Goal: Task Accomplishment & Management: Use online tool/utility

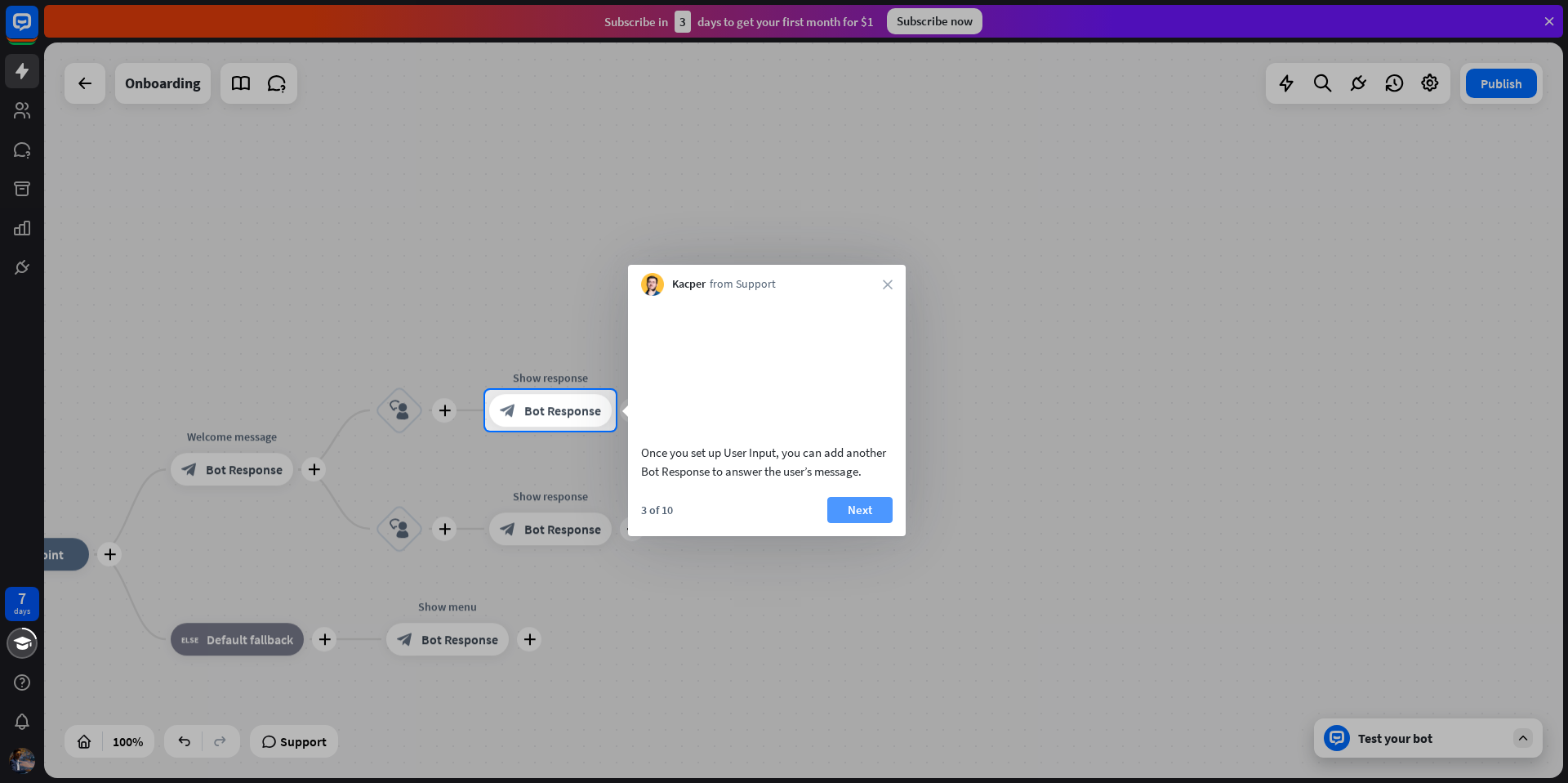
click at [831, 523] on button "Next" at bounding box center [860, 510] width 66 height 26
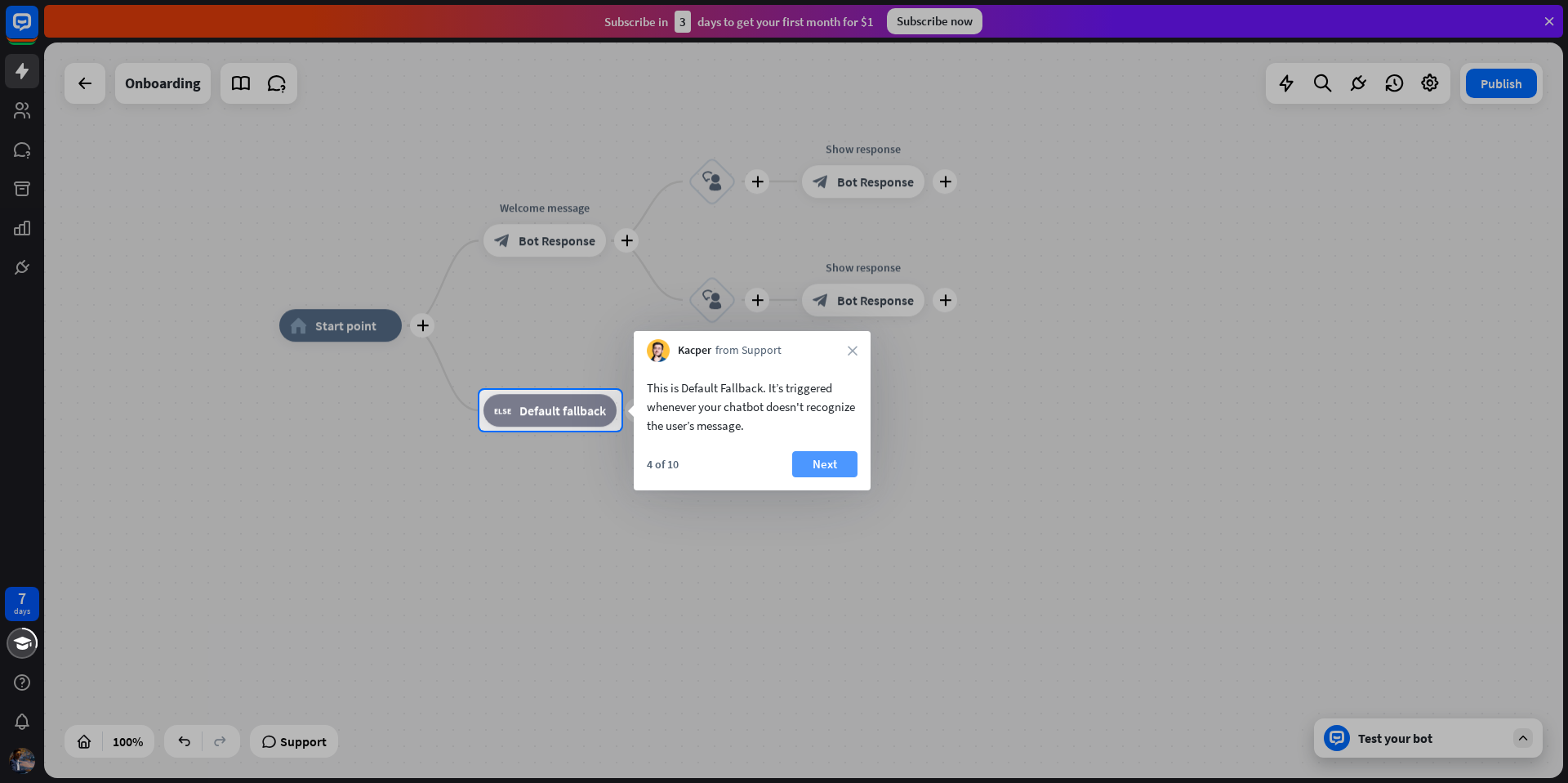
click at [818, 470] on button "Next" at bounding box center [824, 463] width 66 height 26
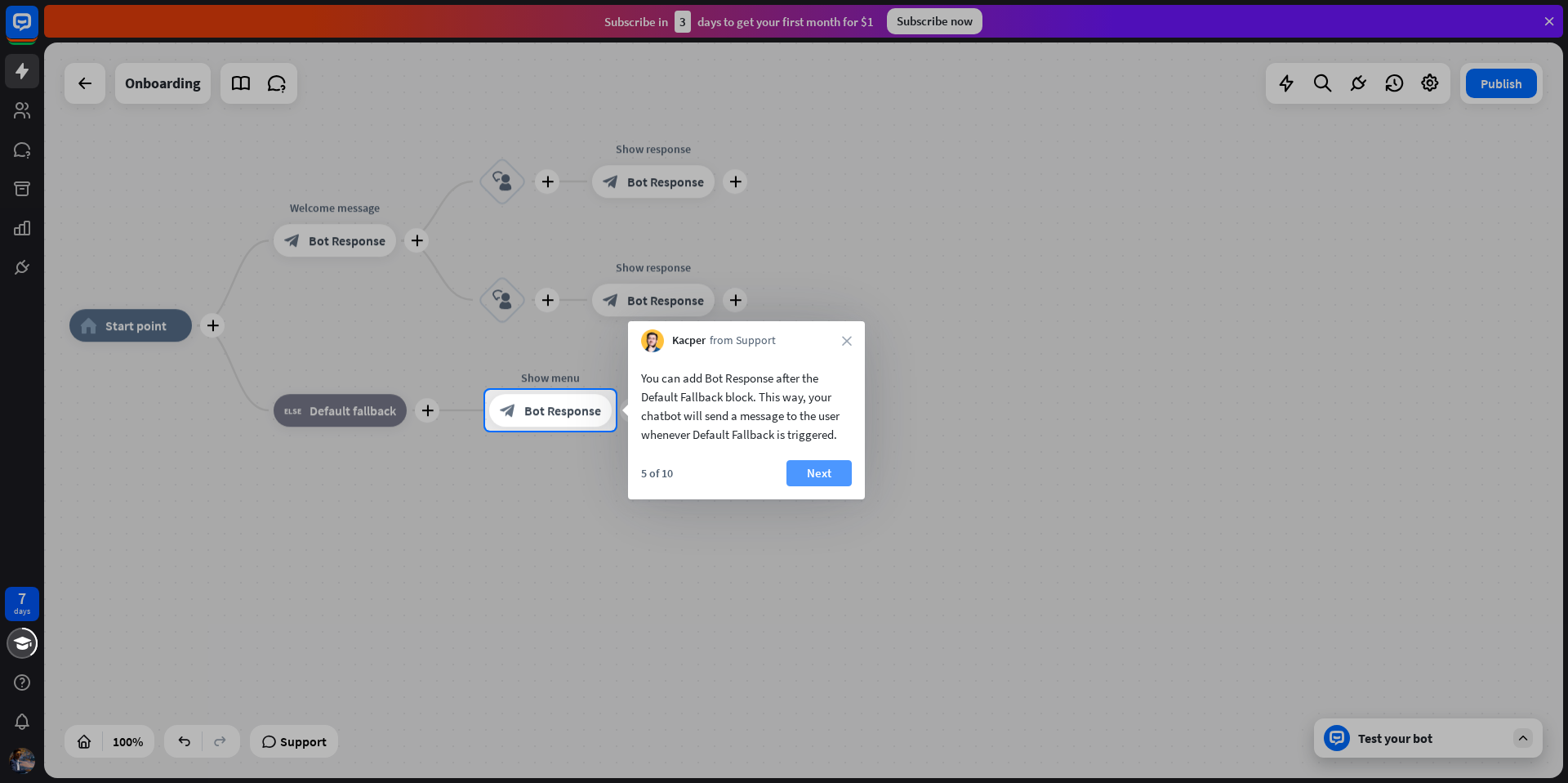
click at [798, 486] on button "Next" at bounding box center [819, 472] width 66 height 26
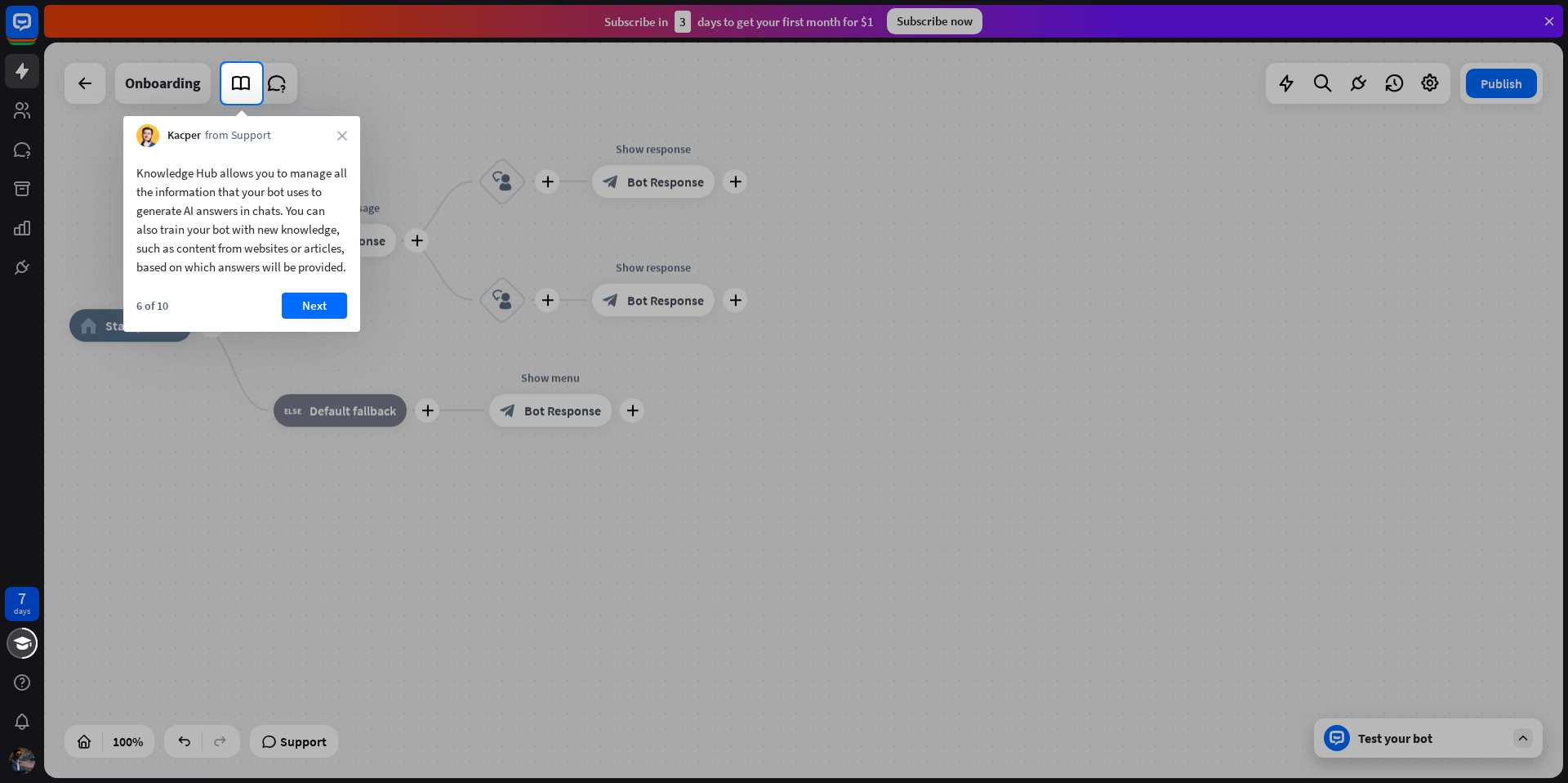
click at [347, 135] on icon "close" at bounding box center [342, 135] width 10 height 10
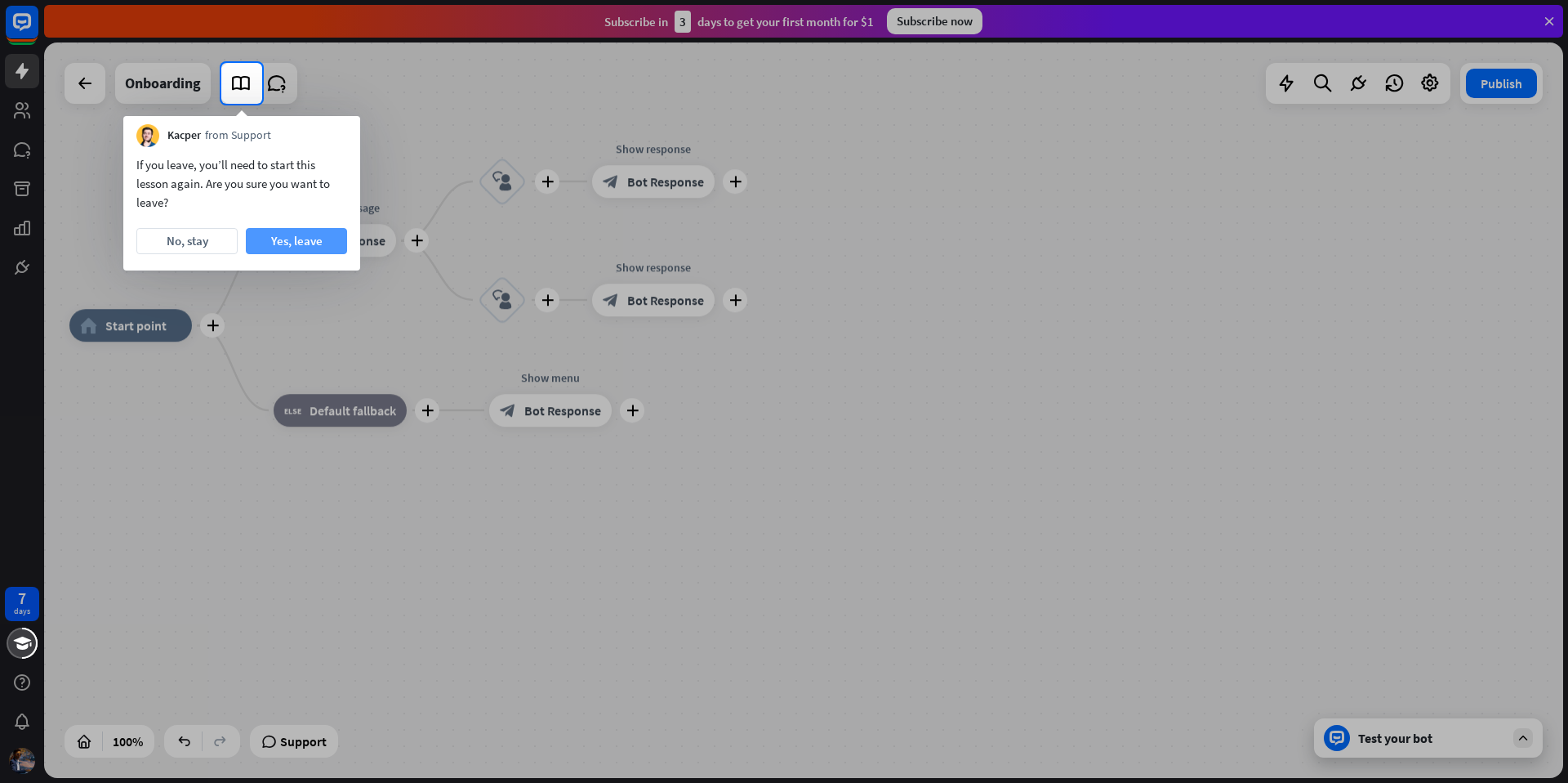
click at [267, 245] on button "Yes, leave" at bounding box center [296, 240] width 101 height 26
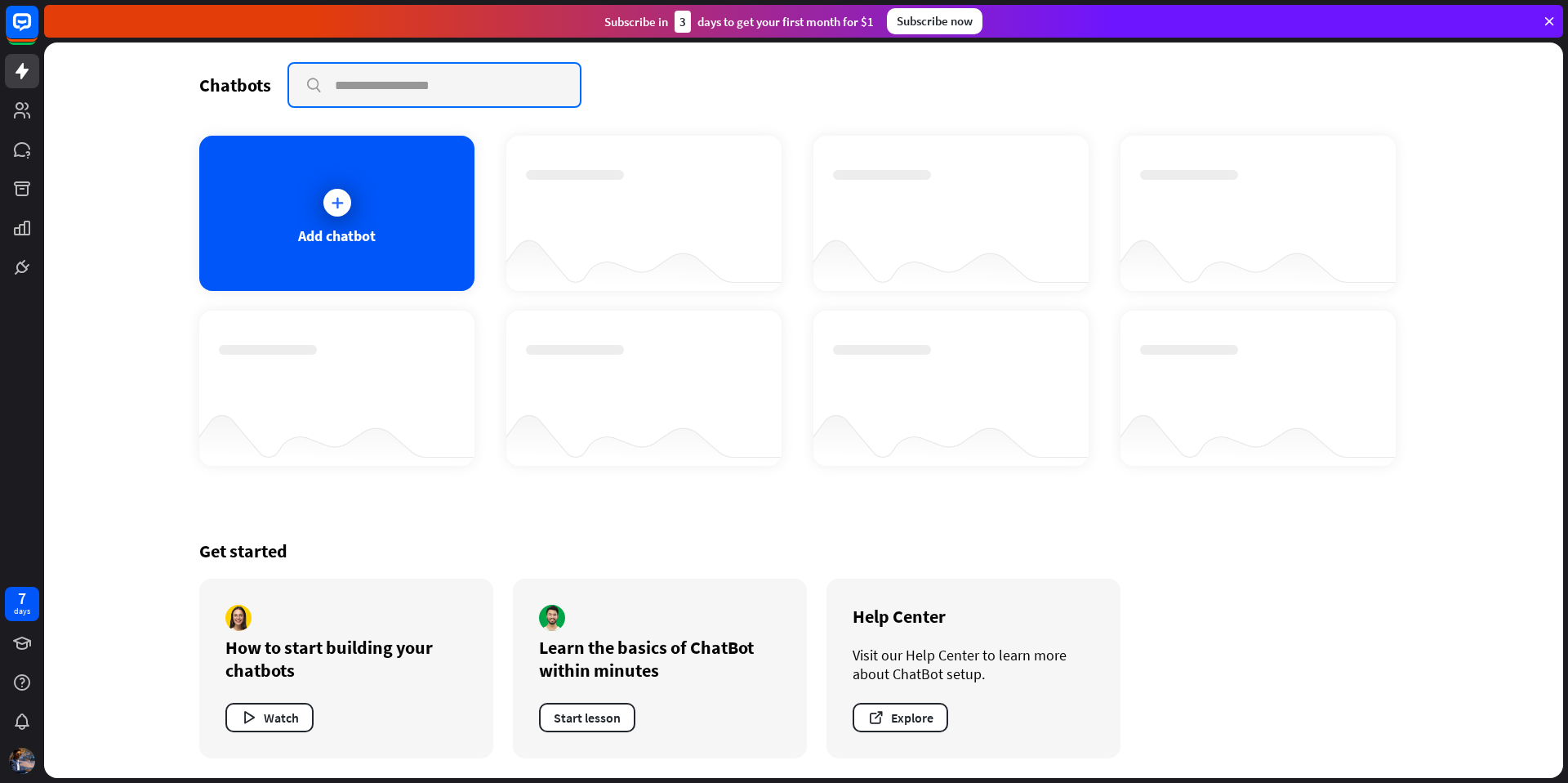
click at [433, 91] on input "text" at bounding box center [434, 85] width 290 height 43
type input "**********"
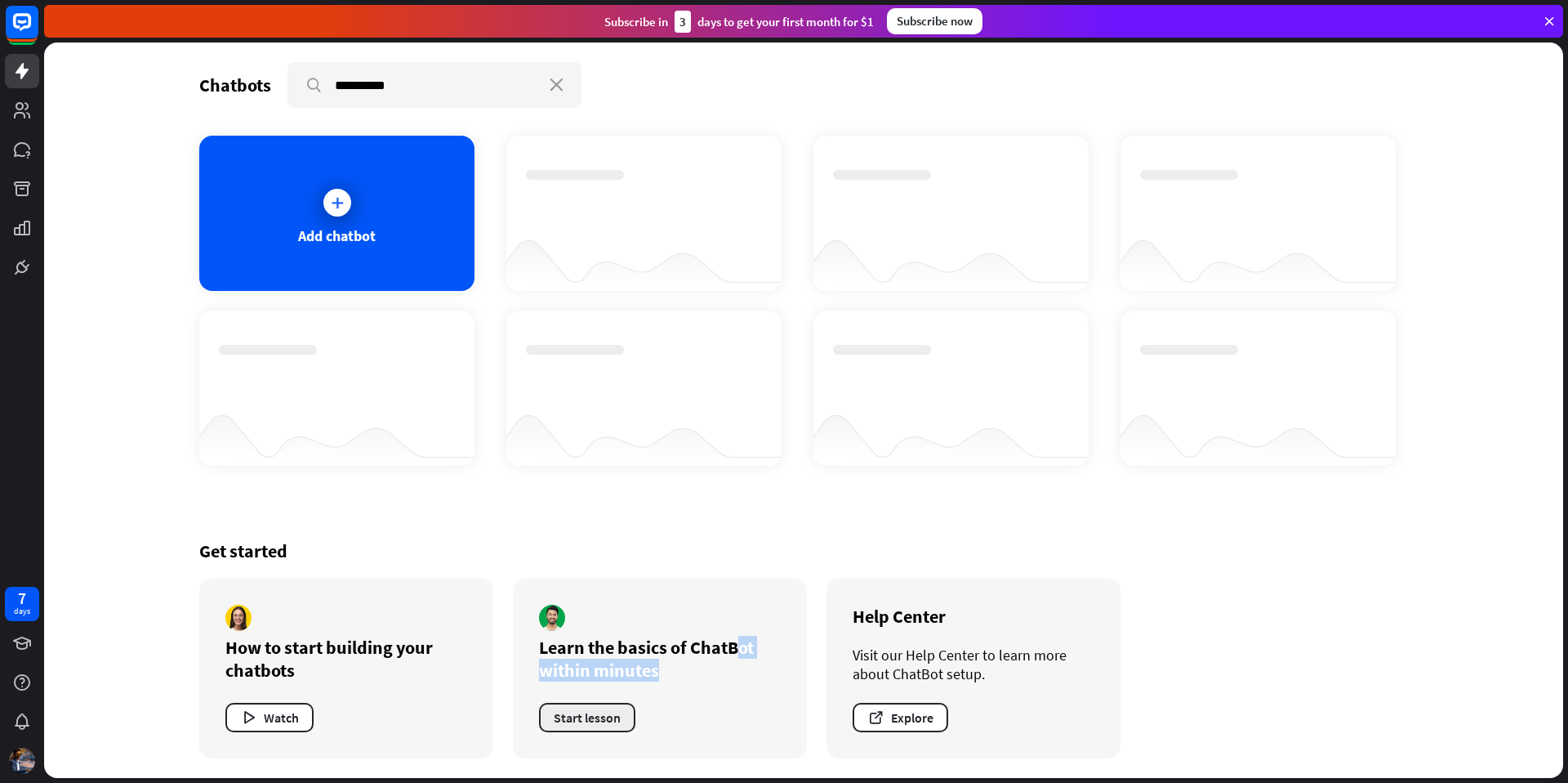
drag, startPoint x: 543, startPoint y: 652, endPoint x: 612, endPoint y: 711, distance: 90.8
click at [630, 705] on div "Learn the basics of ChatBot within minutes Start lesson" at bounding box center [660, 668] width 294 height 180
drag, startPoint x: 409, startPoint y: 512, endPoint x: 395, endPoint y: 497, distance: 20.5
click at [409, 513] on div "**********" at bounding box center [804, 411] width 1306 height 735
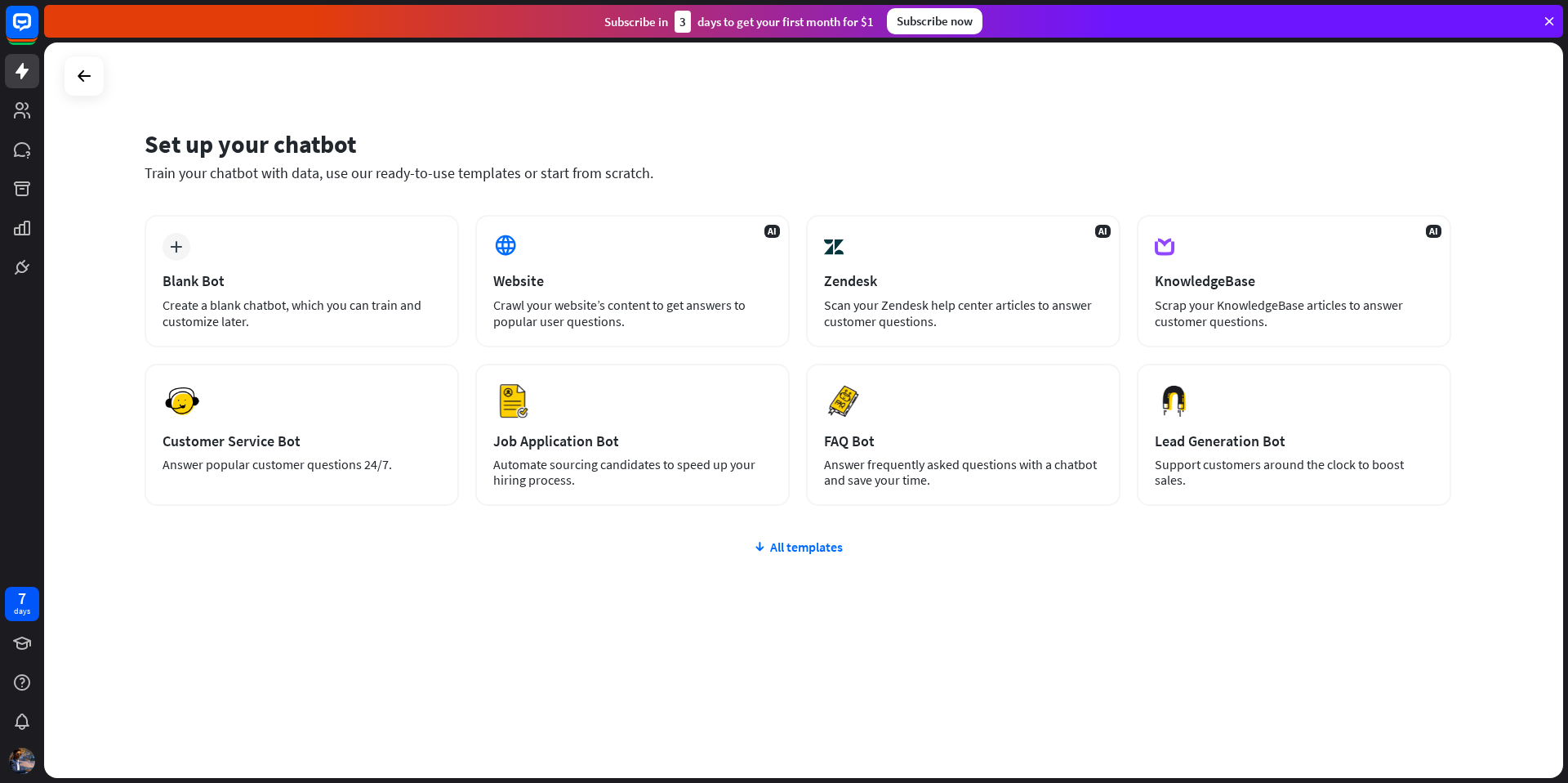
click at [792, 559] on div "plus Blank Bot Create a blank chatbot, which you can train and customize later.…" at bounding box center [798, 458] width 1306 height 487
click at [788, 549] on div "All templates" at bounding box center [798, 546] width 1306 height 16
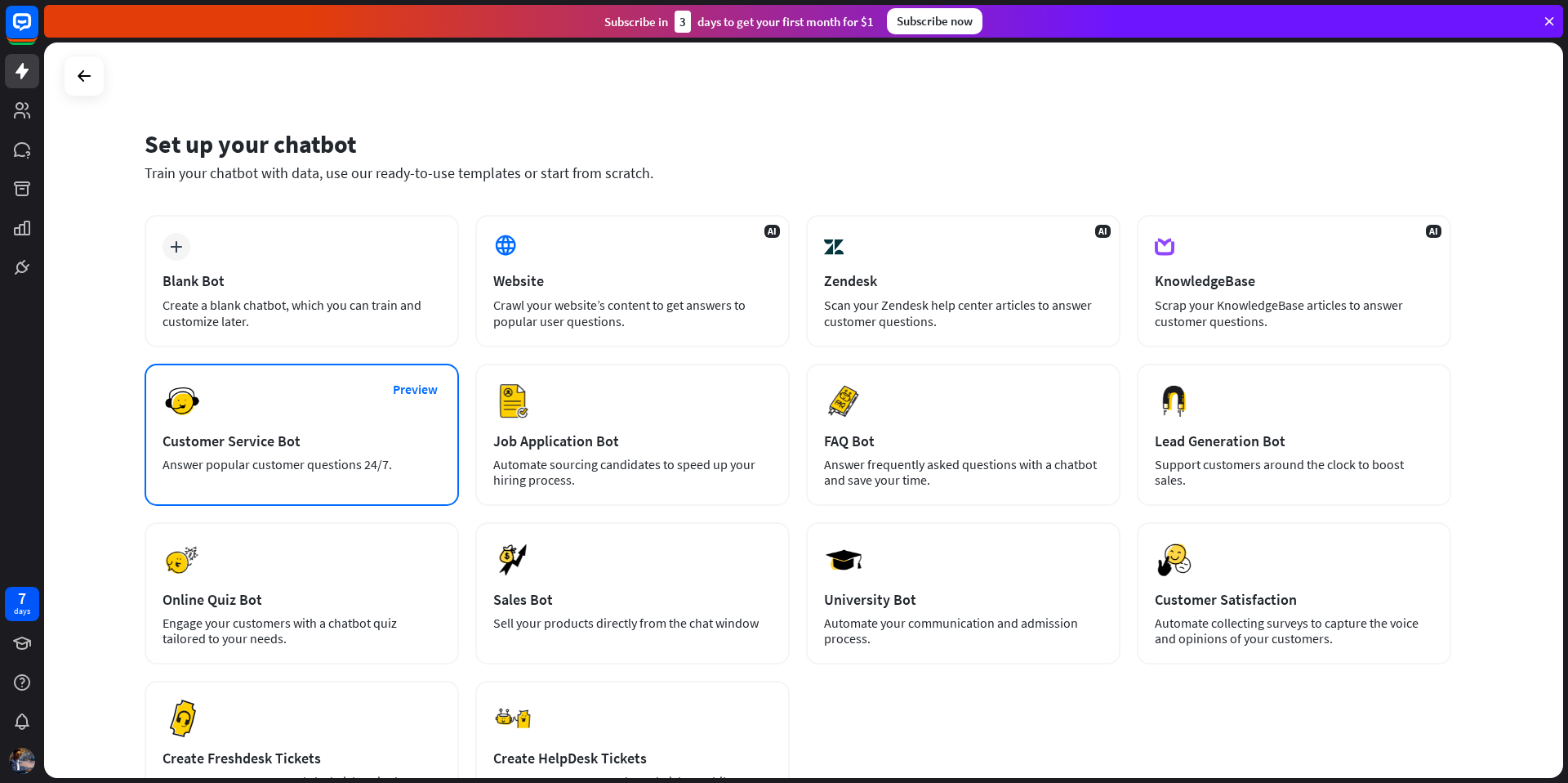
click at [355, 468] on div "Answer popular customer questions 24/7." at bounding box center [302, 464] width 278 height 15
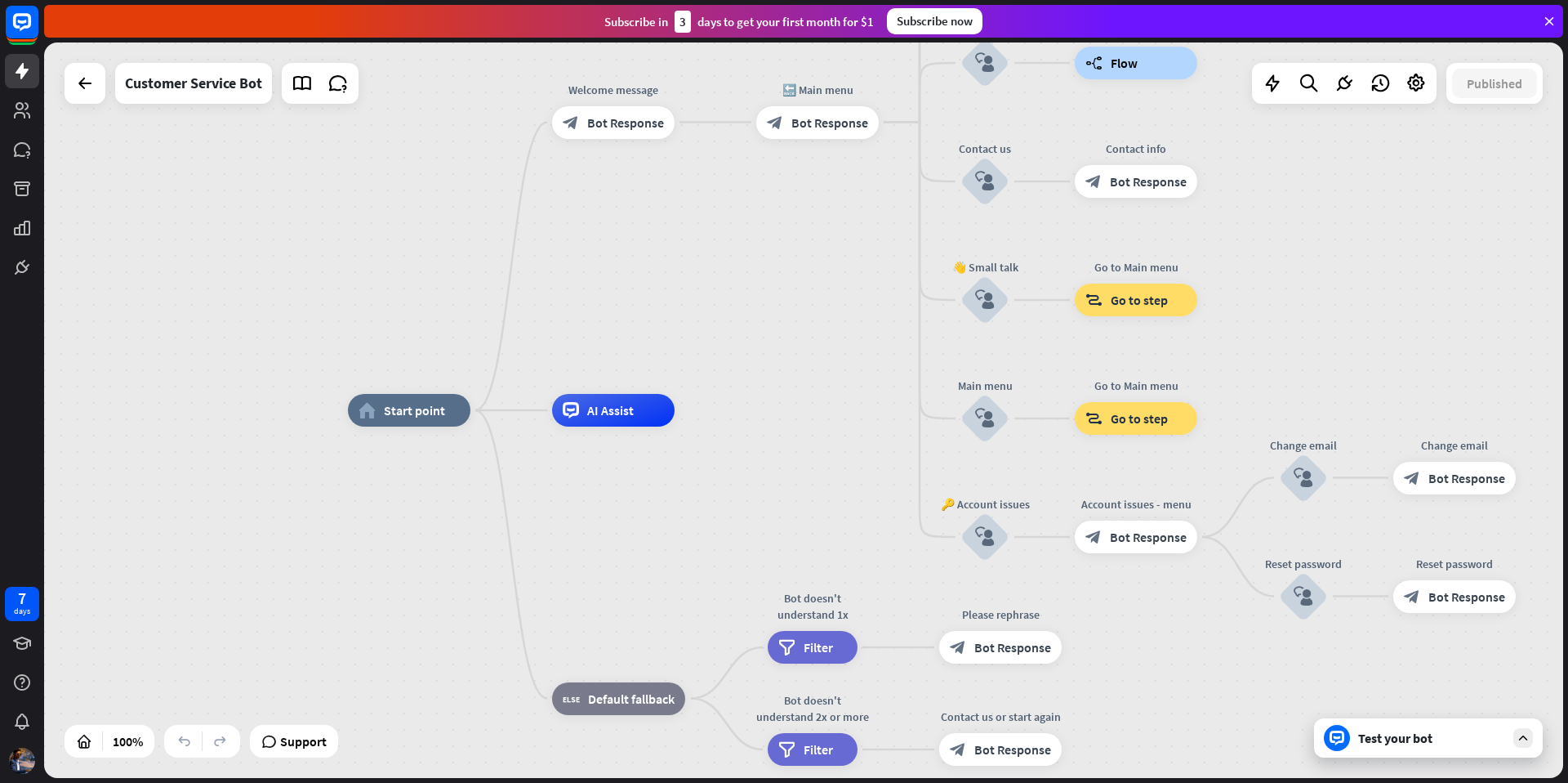
click at [1419, 735] on div "Test your bot" at bounding box center [1431, 737] width 147 height 16
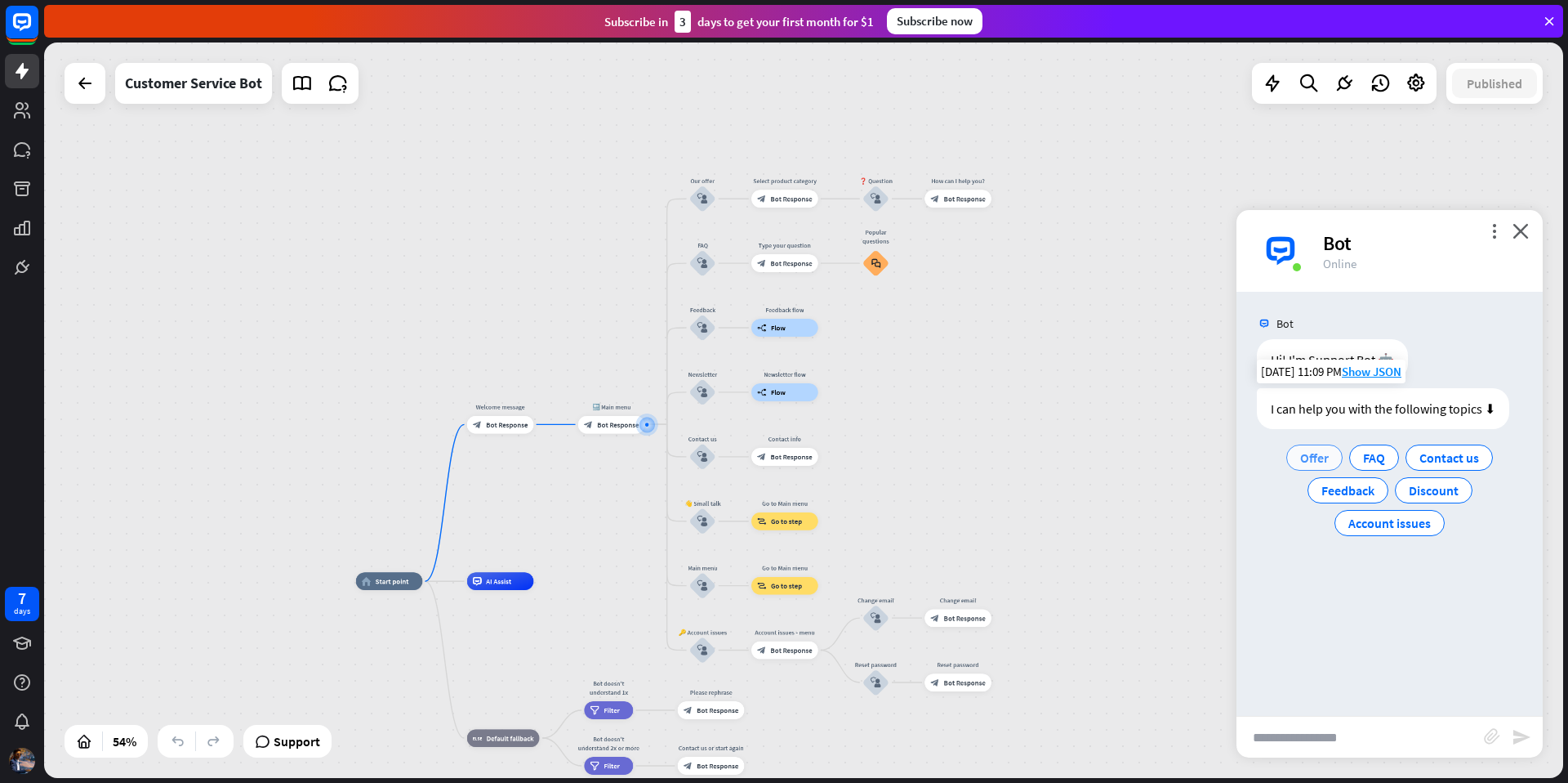
click at [1328, 455] on span "Offer" at bounding box center [1315, 457] width 29 height 16
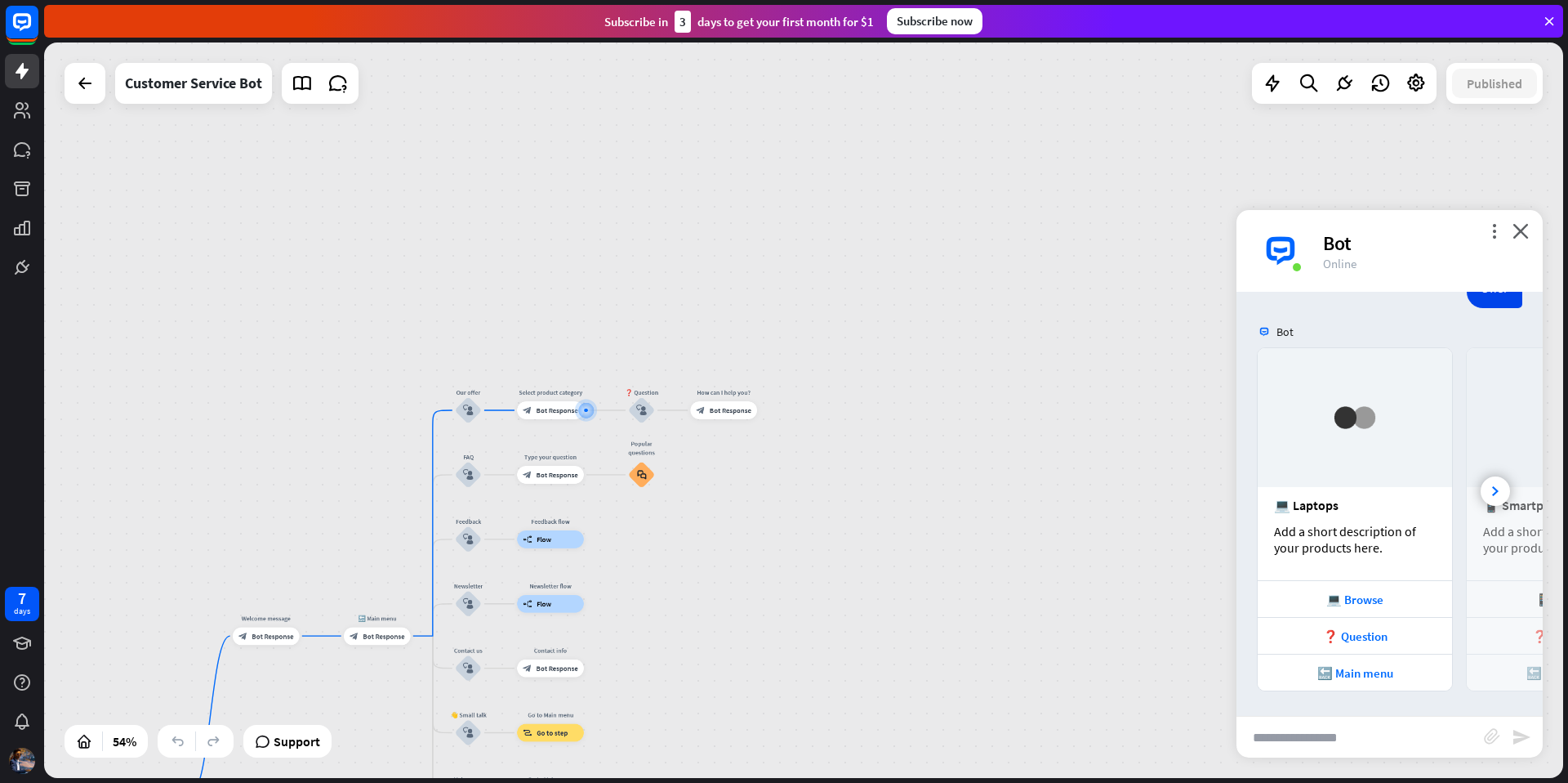
scroll to position [217, 0]
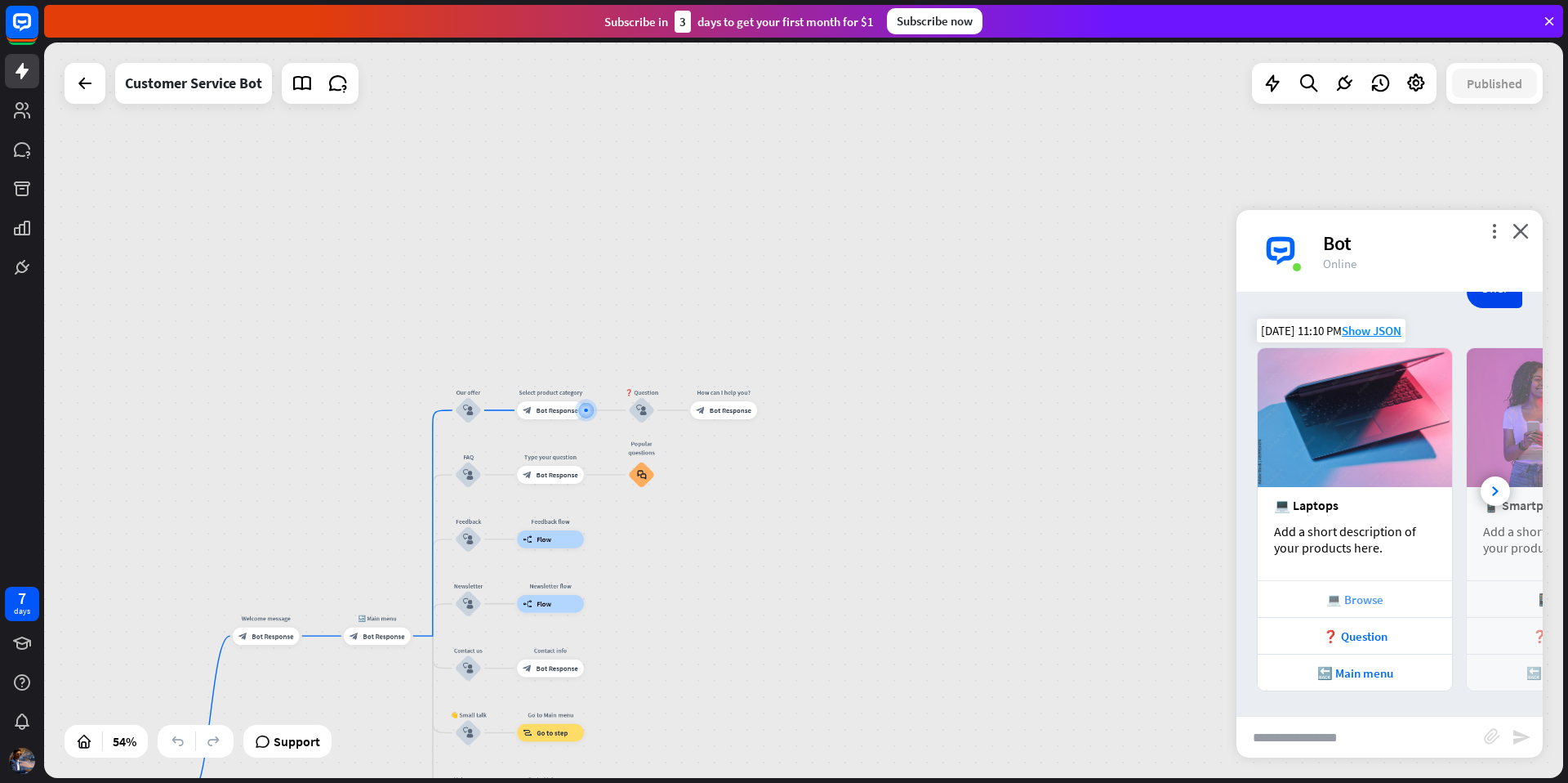
click at [1352, 600] on div "💻 Browse" at bounding box center [1355, 599] width 178 height 15
click at [1359, 639] on div "❓ Question" at bounding box center [1355, 636] width 178 height 15
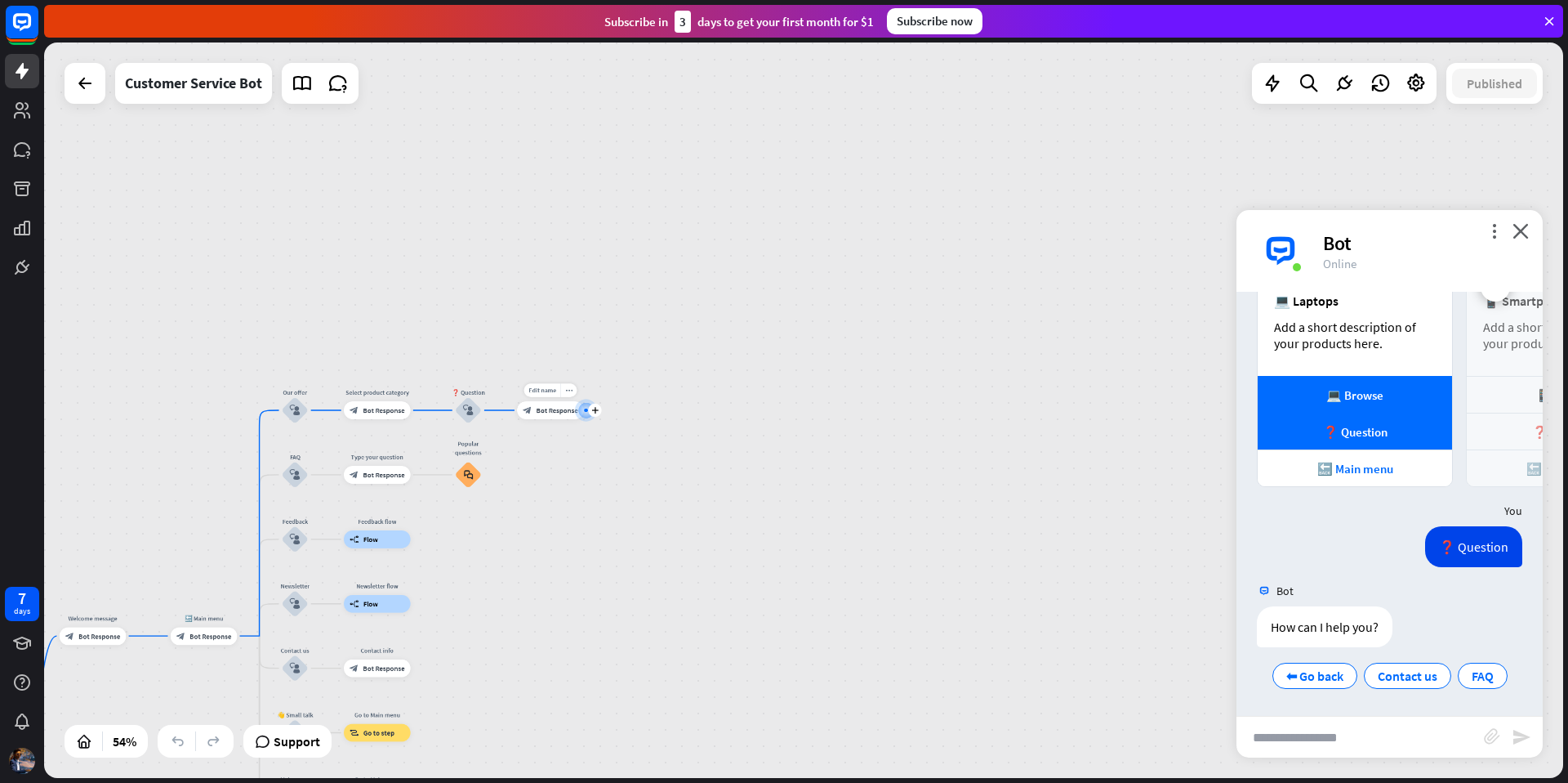
scroll to position [422, 0]
click at [1418, 681] on span "Contact us" at bounding box center [1407, 674] width 60 height 16
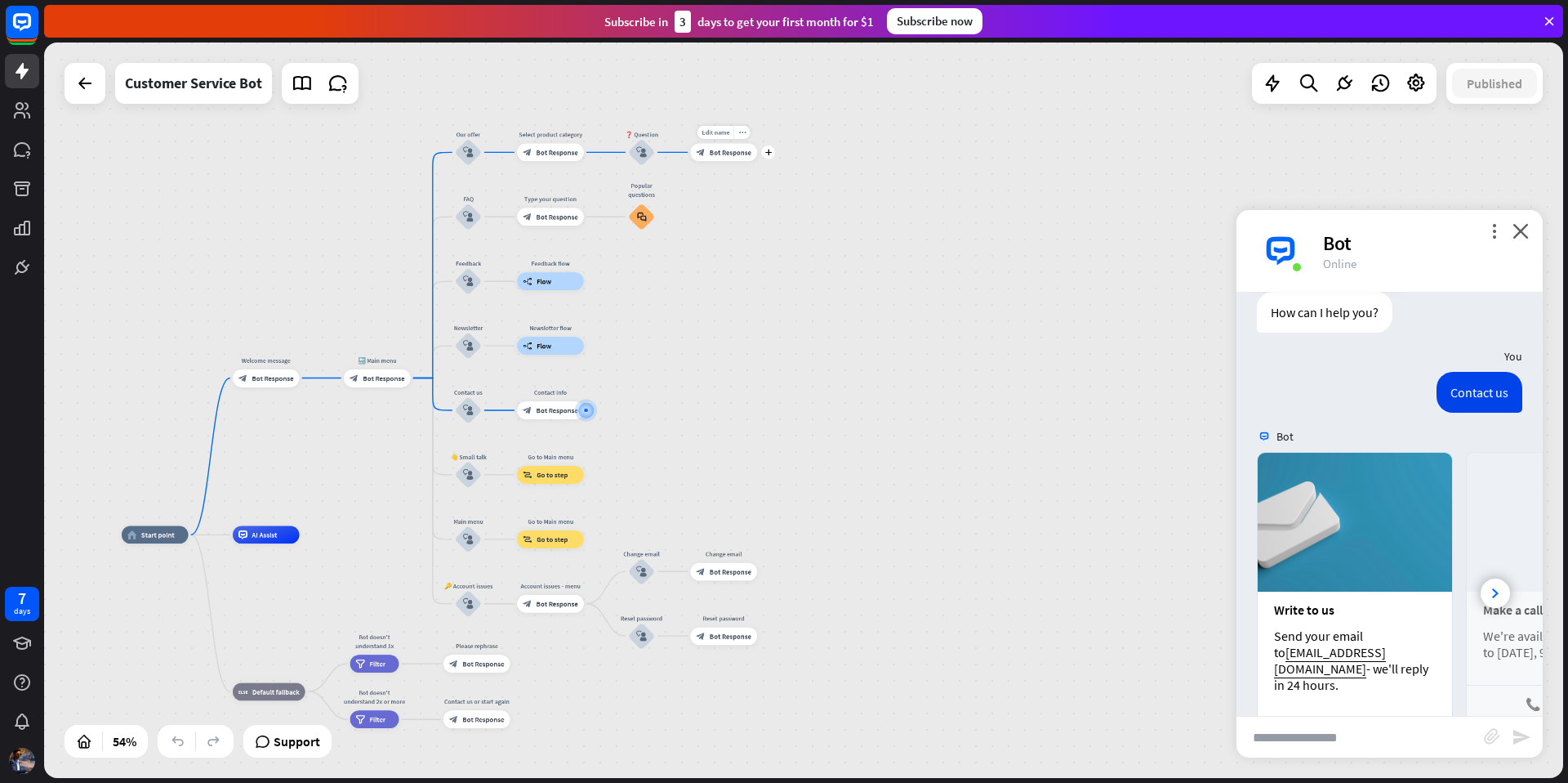
scroll to position [820, 0]
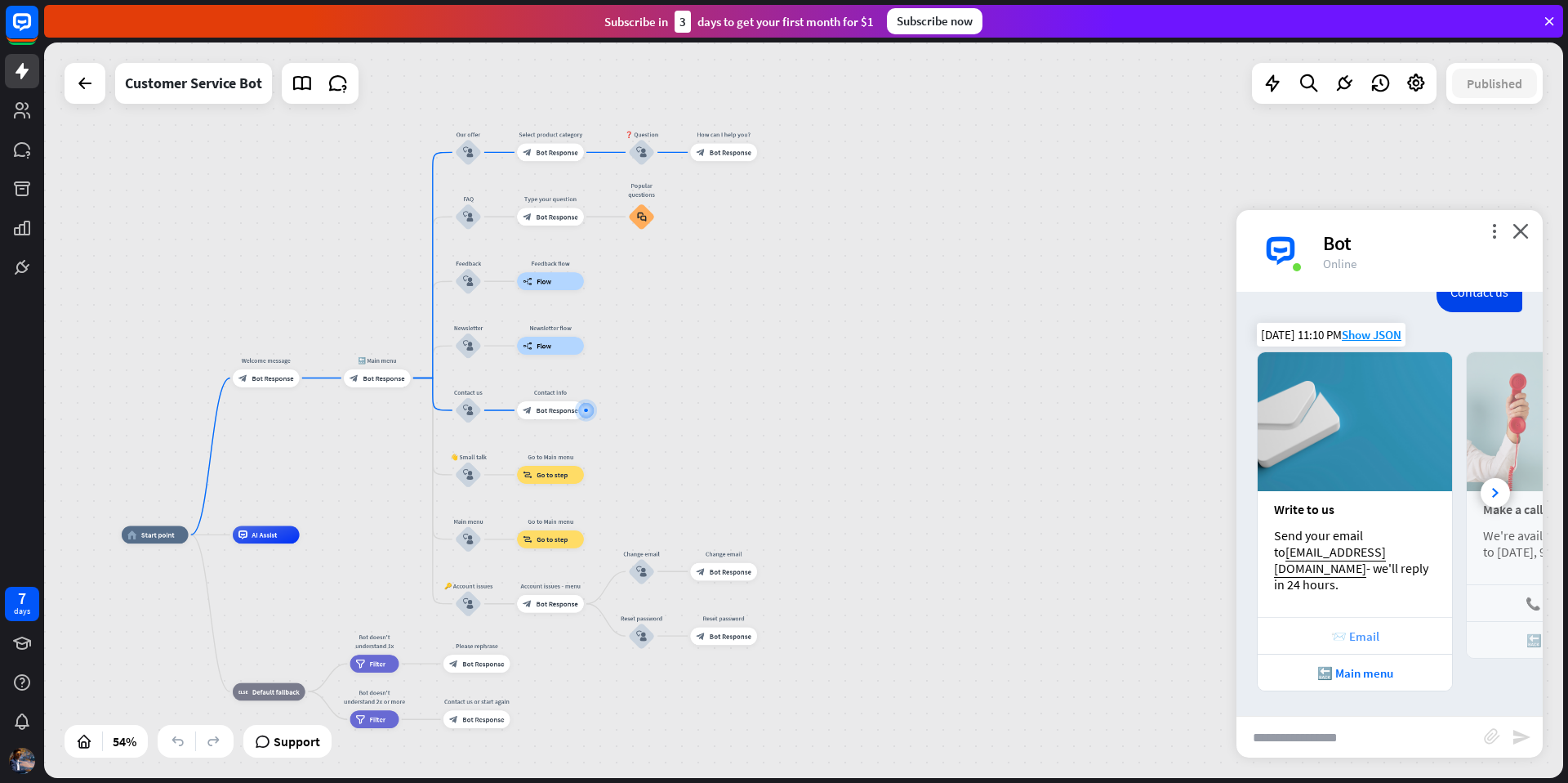
click at [1323, 635] on div "📨 Email" at bounding box center [1355, 636] width 178 height 15
click at [1369, 669] on div "🔙 Main menu" at bounding box center [1355, 673] width 178 height 15
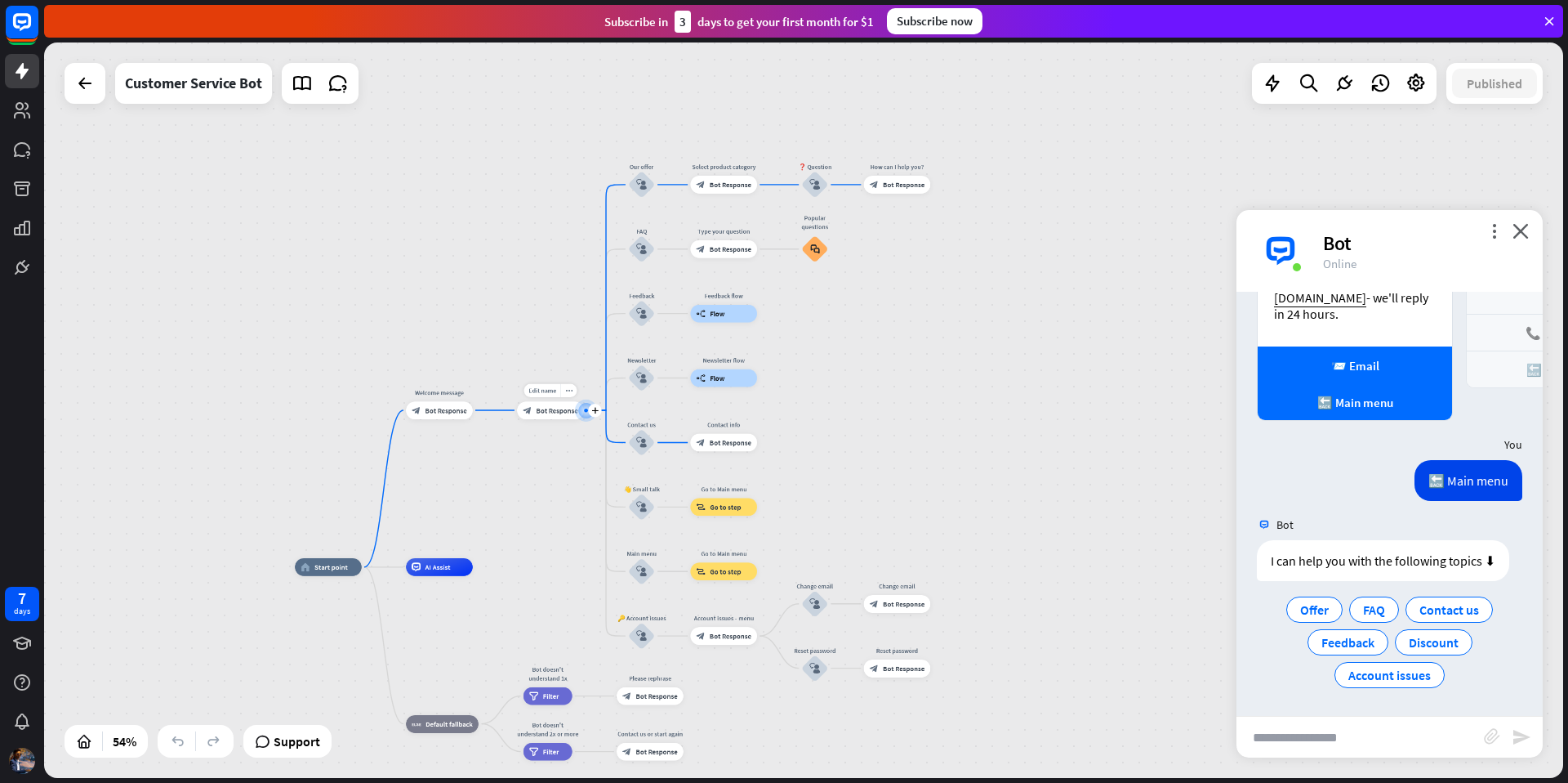
scroll to position [1107, 0]
click at [434, 413] on span "Bot Response" at bounding box center [447, 410] width 42 height 9
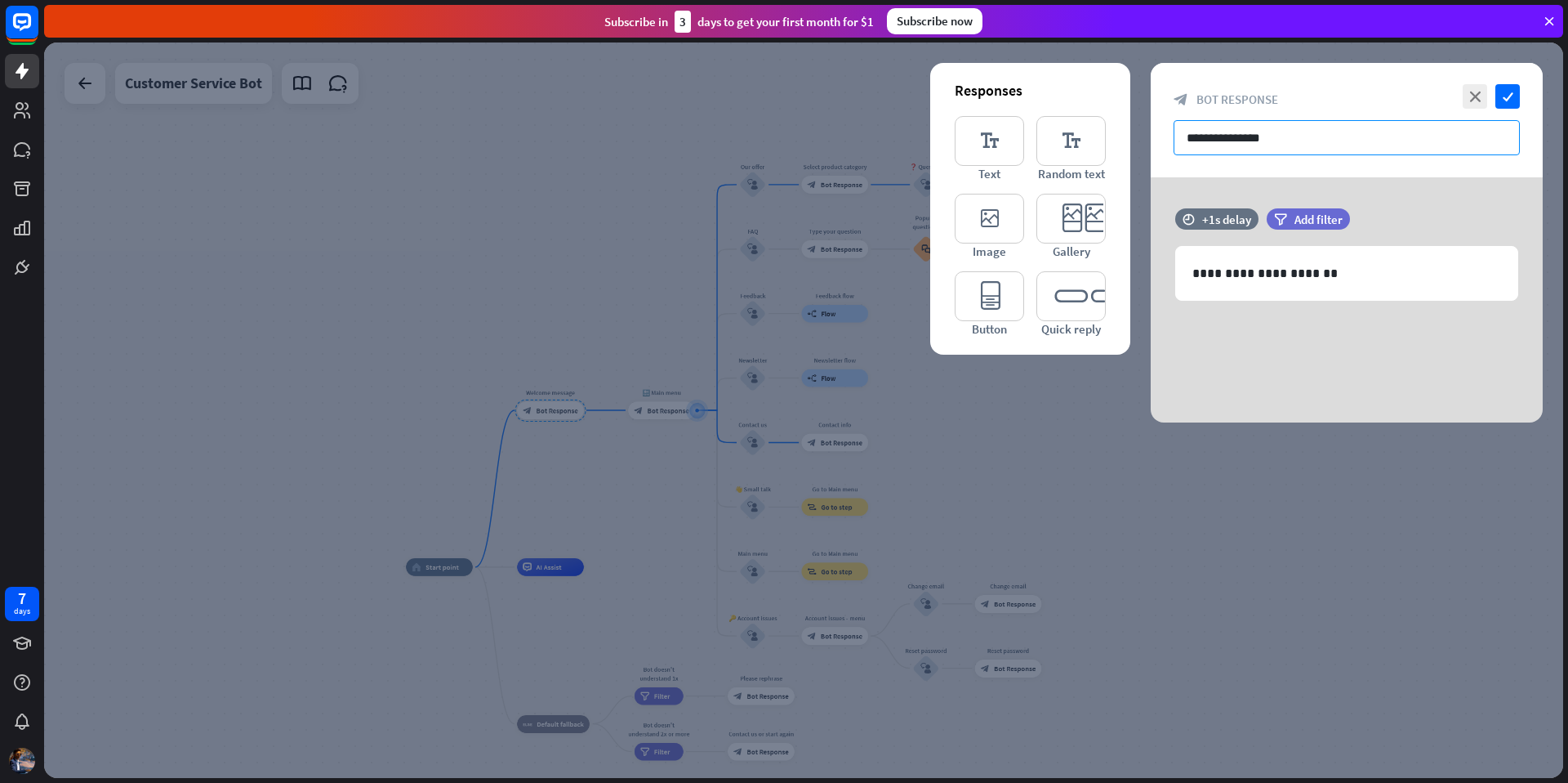
click at [1300, 150] on input "**********" at bounding box center [1347, 137] width 347 height 35
click at [1331, 274] on p "**********" at bounding box center [1346, 272] width 308 height 20
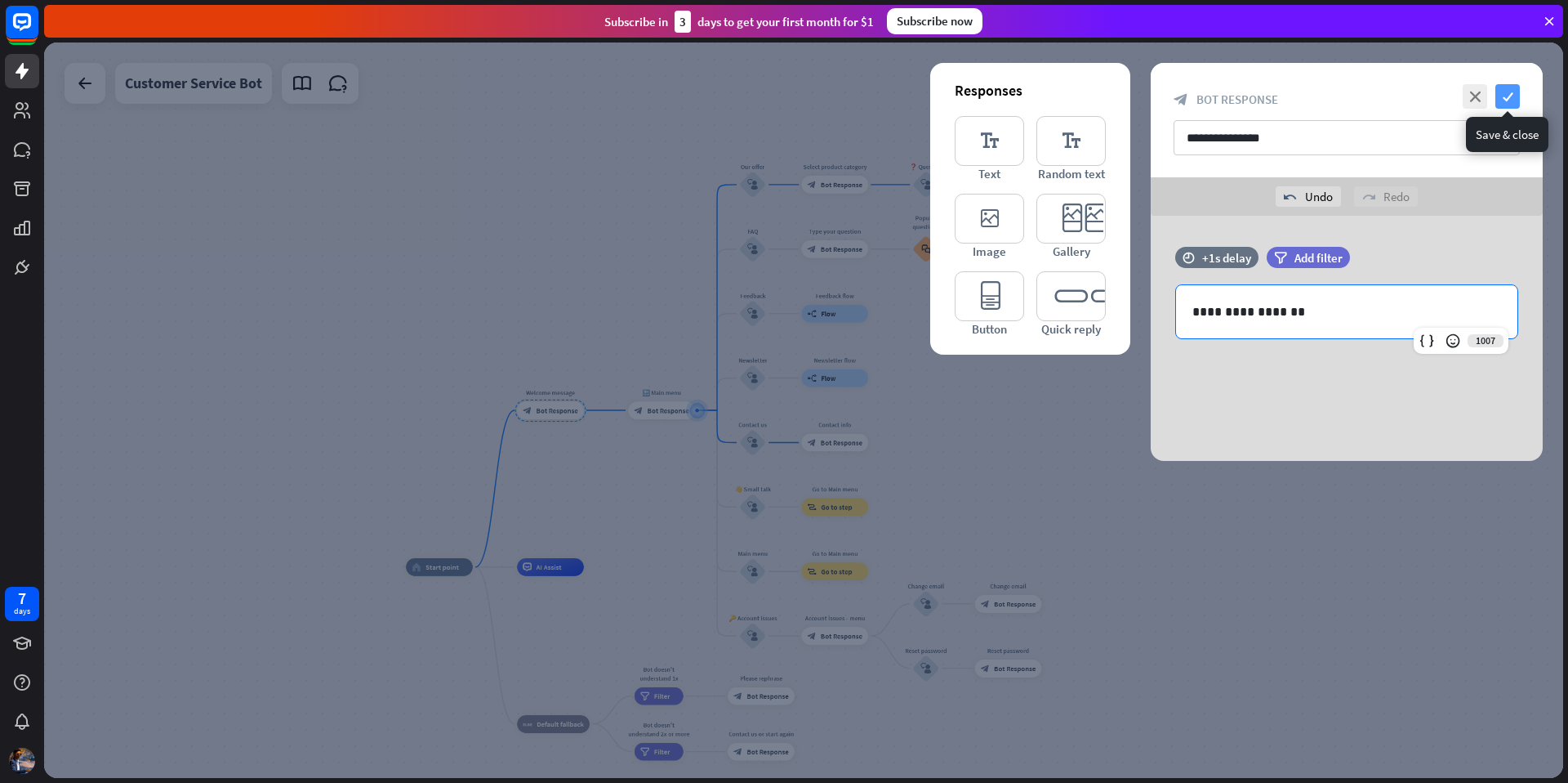
click at [1497, 97] on icon "check" at bounding box center [1508, 96] width 25 height 25
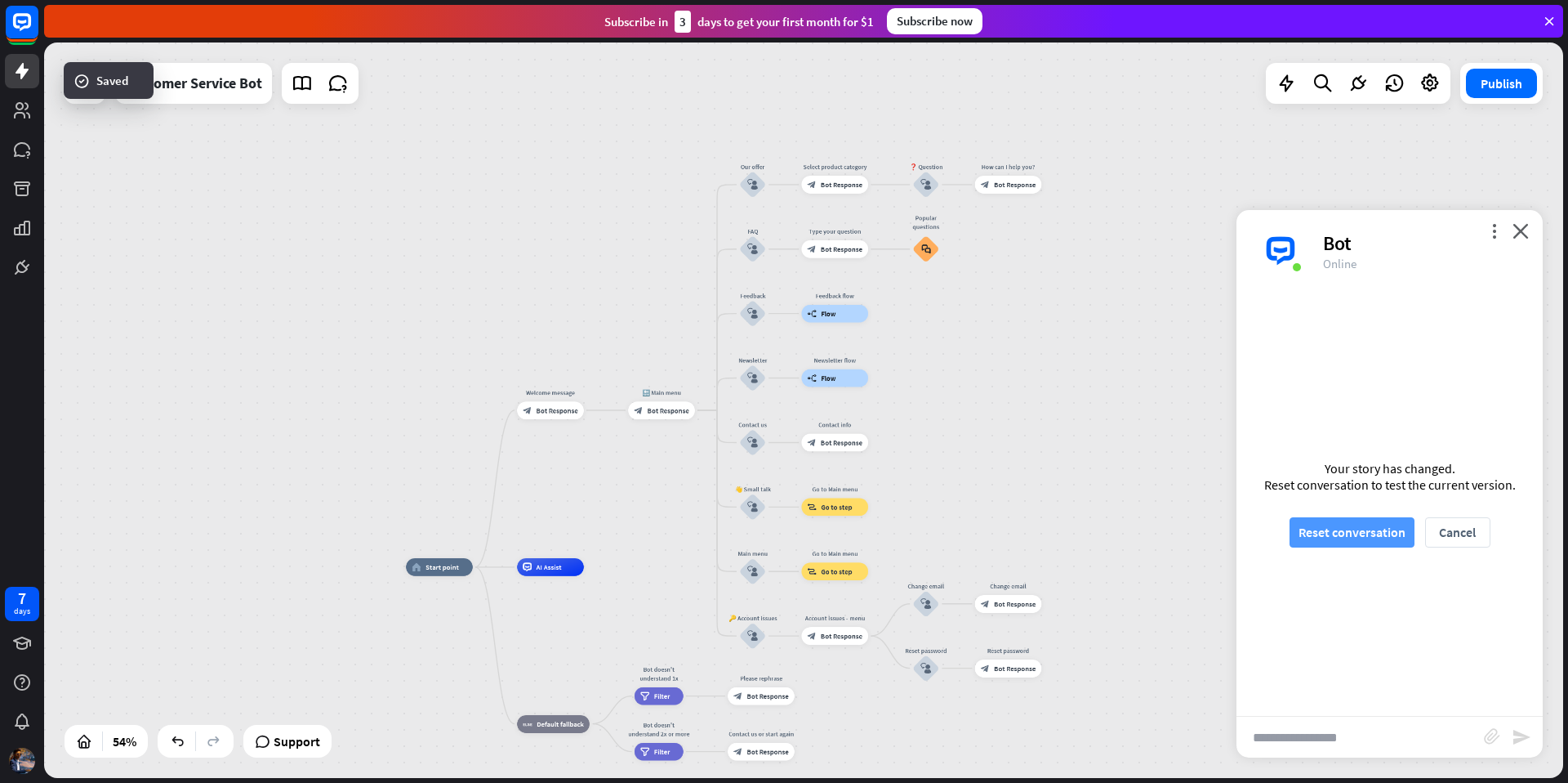
click at [1384, 537] on button "Reset conversation" at bounding box center [1351, 532] width 125 height 30
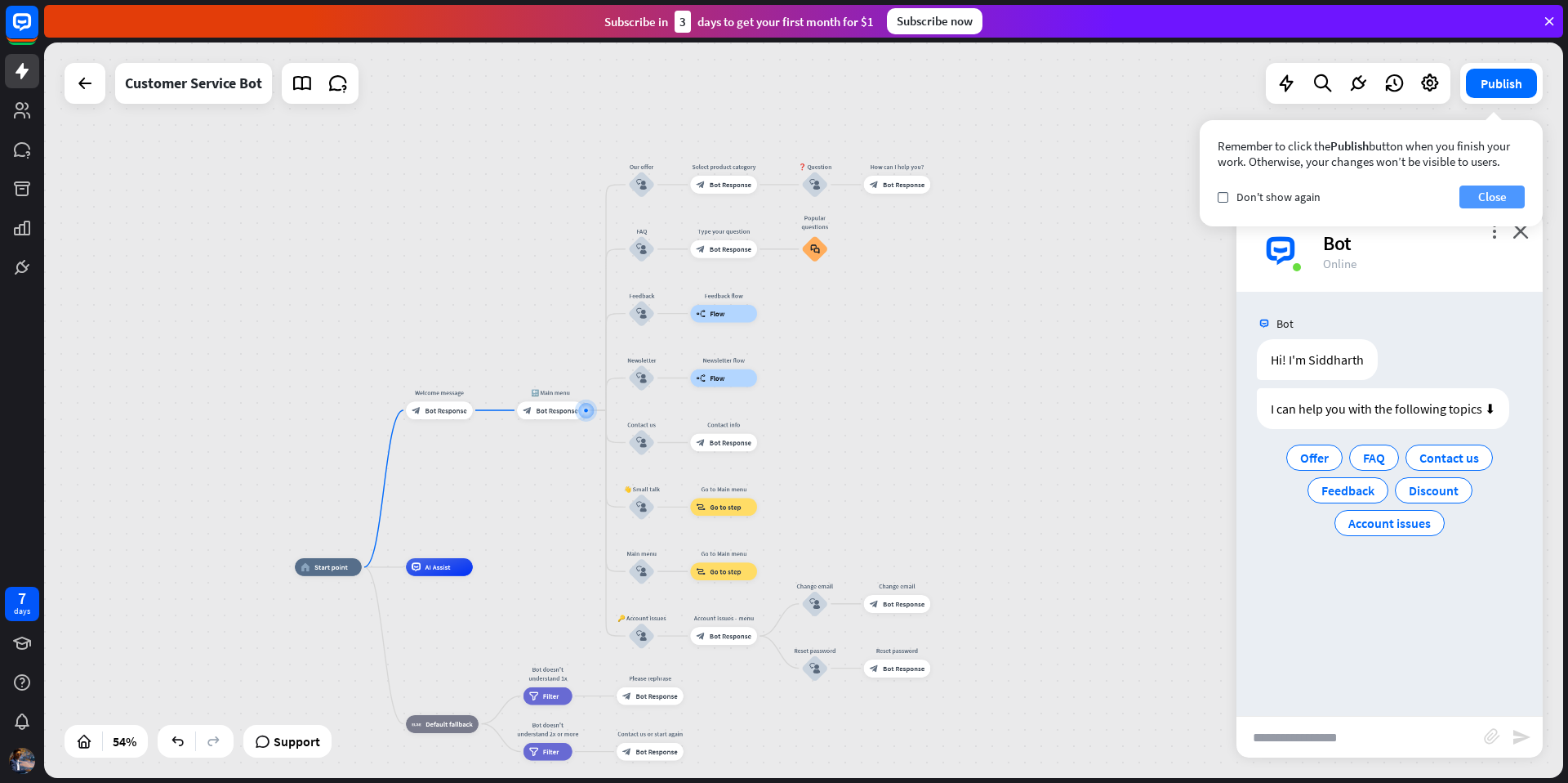
click at [1485, 184] on div "Remember to click the Publish button when you finish your work. Otherwise, your…" at bounding box center [1371, 173] width 343 height 107
click at [1486, 198] on button "Close" at bounding box center [1492, 197] width 66 height 23
